Goal: Book appointment/travel/reservation

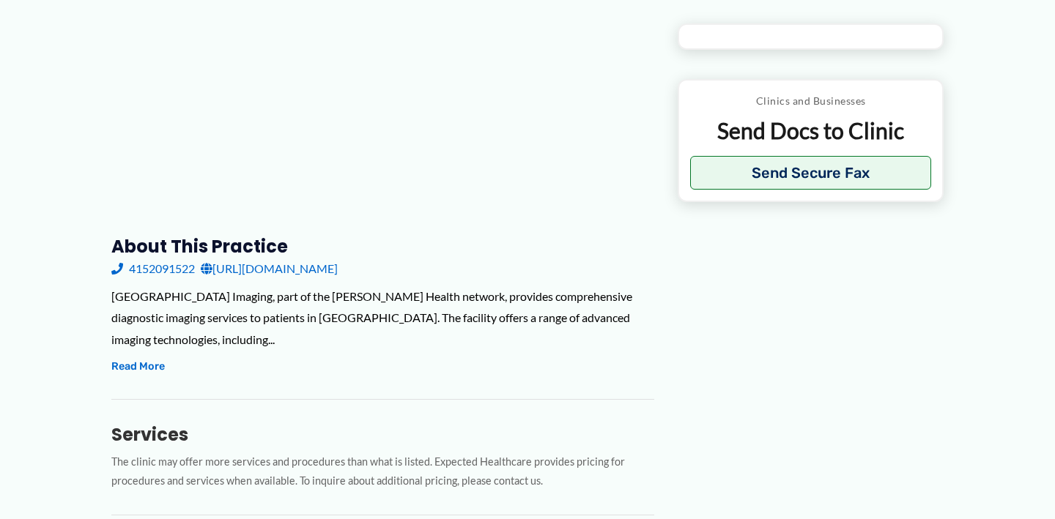
type input "**********"
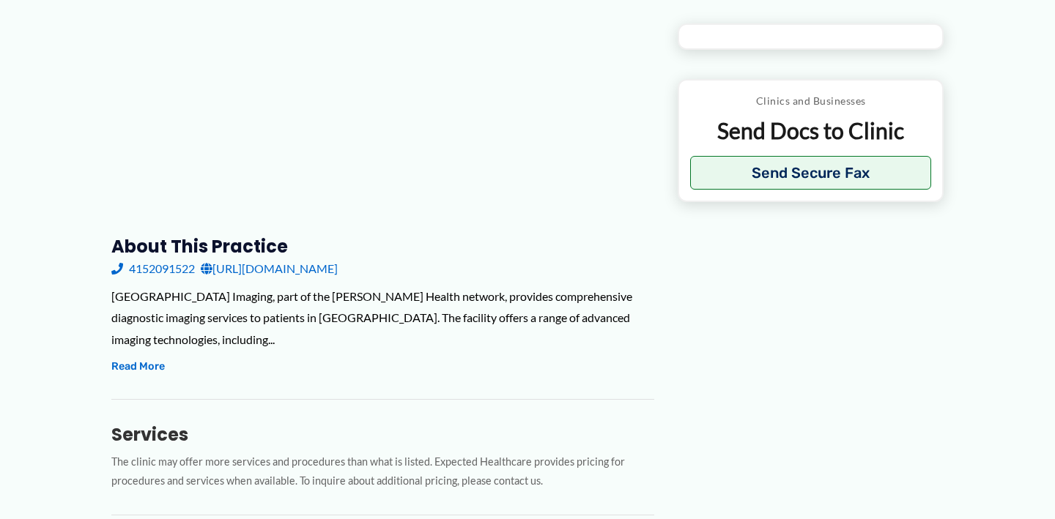
type input "**********"
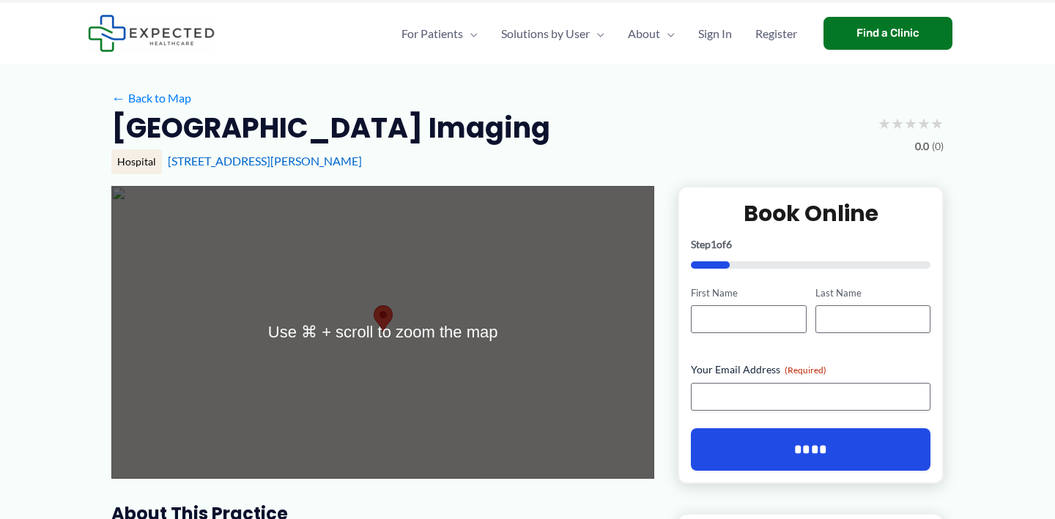
scroll to position [27, 0]
